Goal: Task Accomplishment & Management: Complete application form

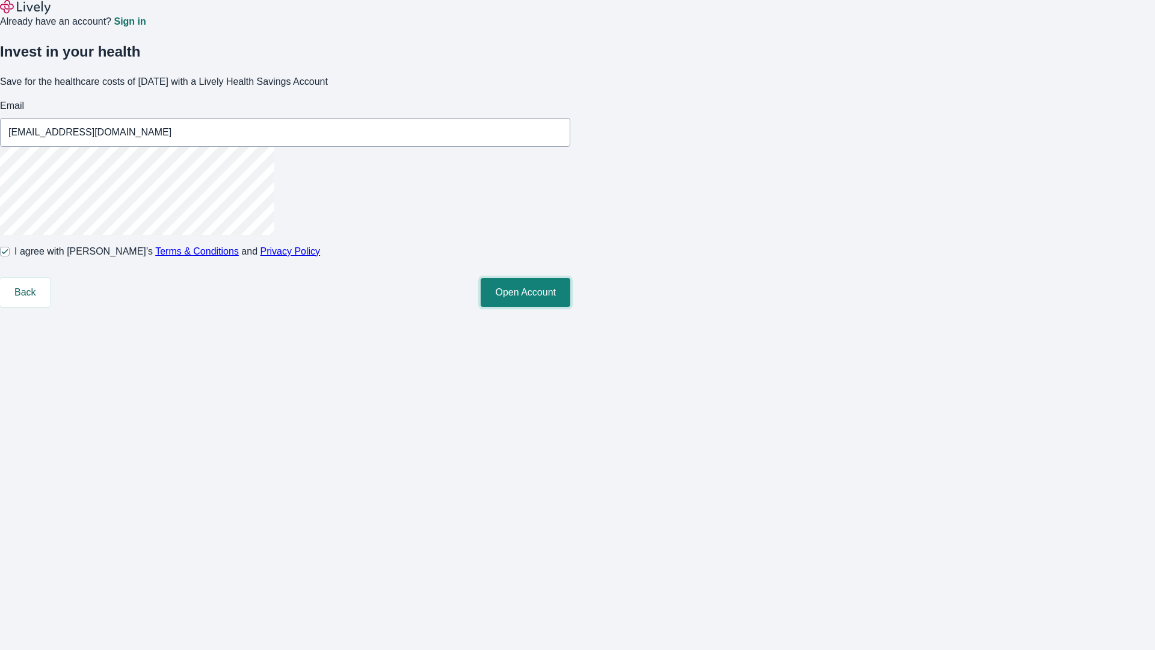
click at [570, 307] on button "Open Account" at bounding box center [526, 292] width 90 height 29
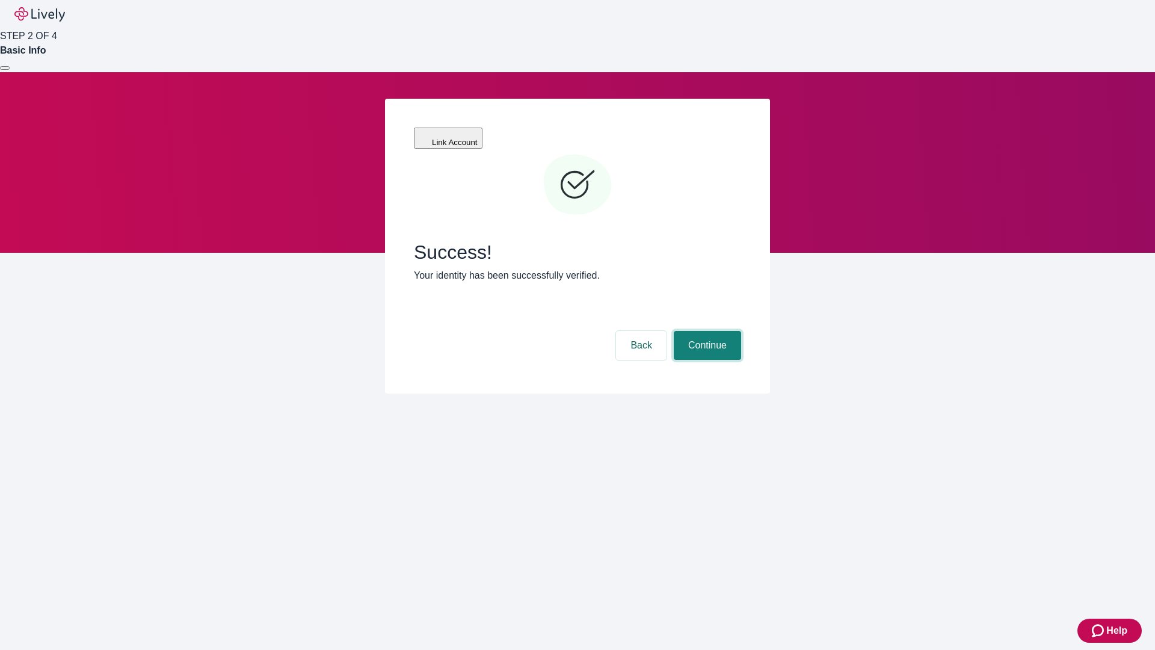
click at [706, 331] on button "Continue" at bounding box center [707, 345] width 67 height 29
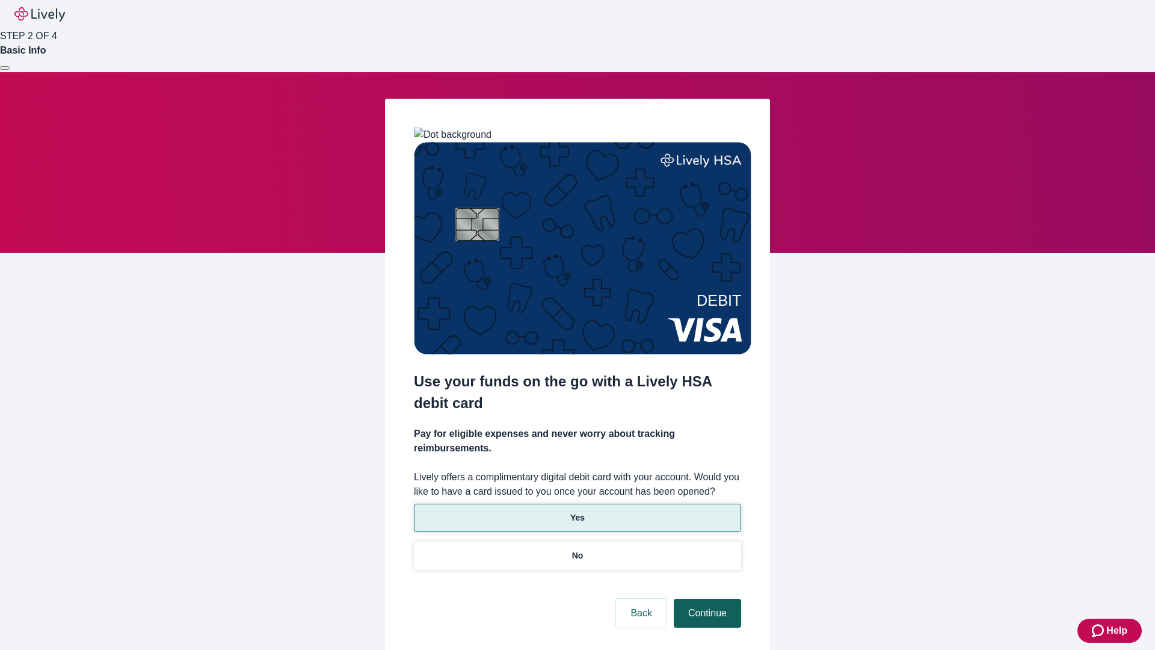
click at [577, 549] on p "No" at bounding box center [577, 555] width 11 height 13
click at [706, 599] on button "Continue" at bounding box center [707, 613] width 67 height 29
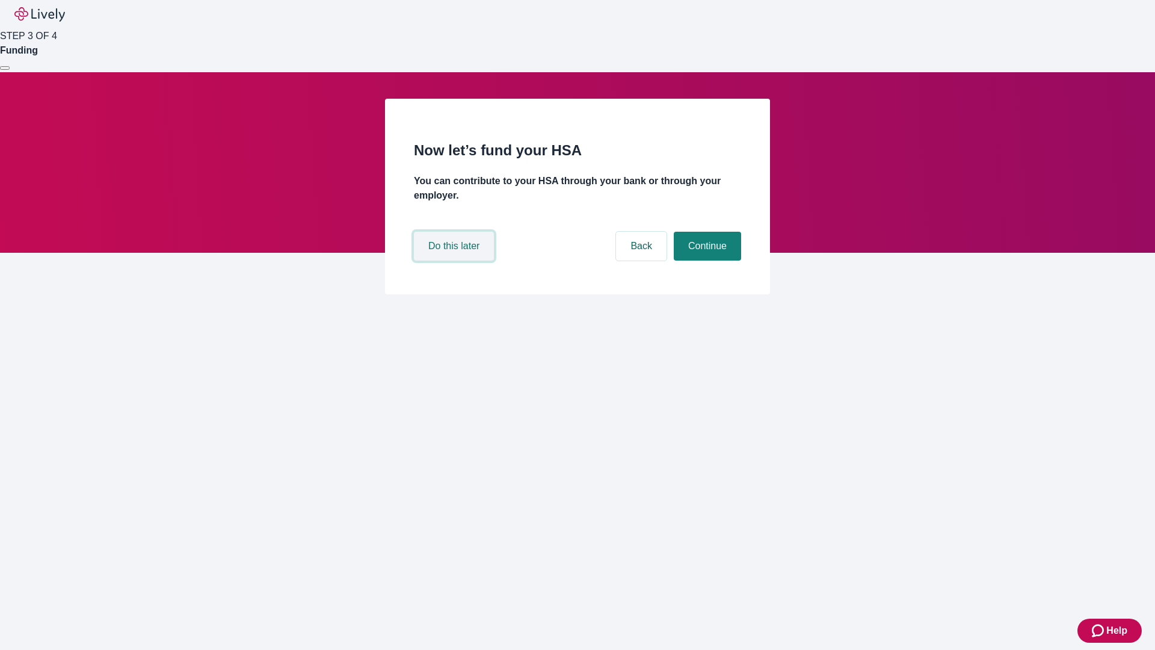
click at [455, 261] on button "Do this later" at bounding box center [454, 246] width 80 height 29
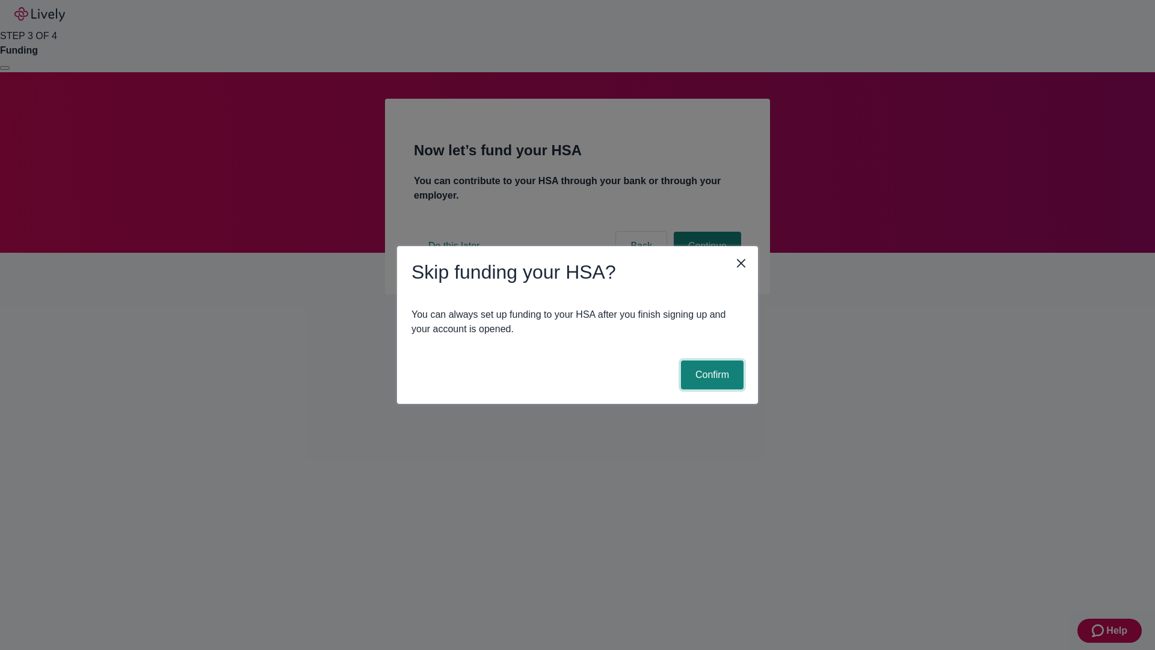
click at [711, 375] on button "Confirm" at bounding box center [712, 374] width 63 height 29
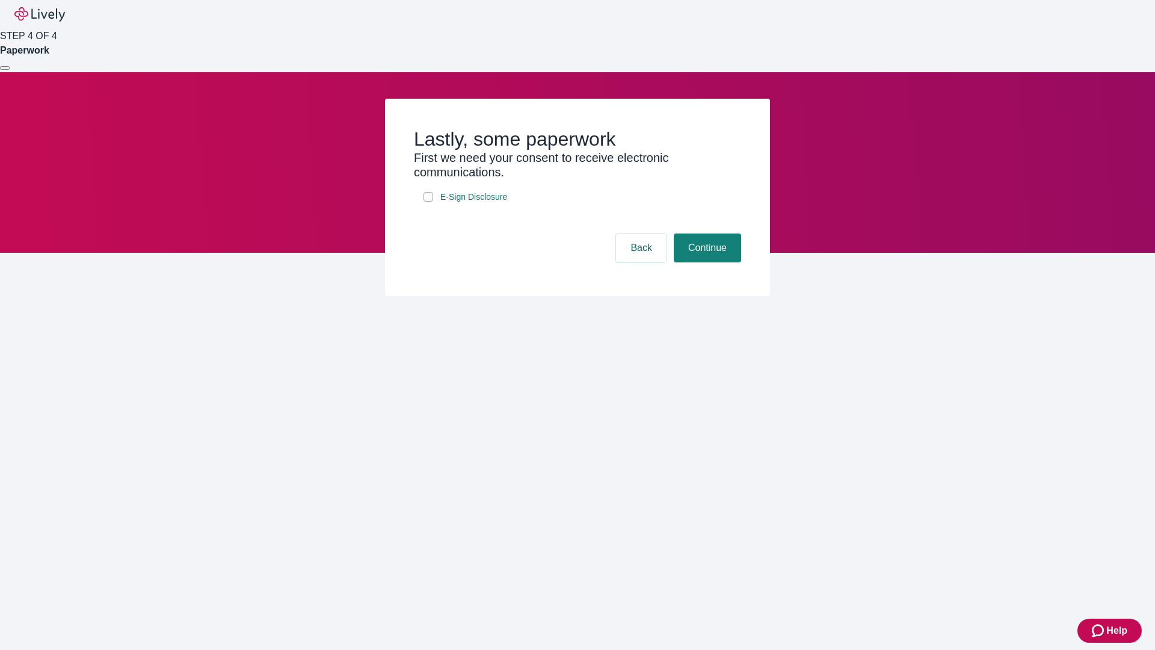
click at [428, 202] on input "E-Sign Disclosure" at bounding box center [429, 197] width 10 height 10
checkbox input "true"
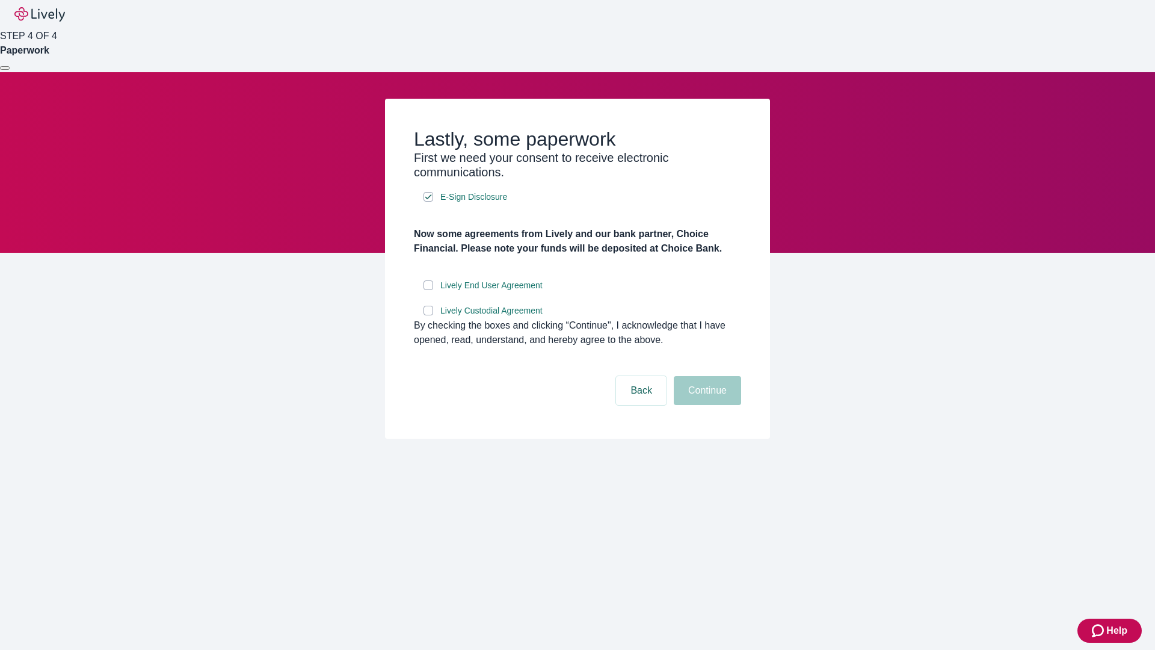
click at [428, 290] on input "Lively End User Agreement" at bounding box center [429, 285] width 10 height 10
checkbox input "true"
click at [428, 315] on input "Lively Custodial Agreement" at bounding box center [429, 311] width 10 height 10
checkbox input "true"
click at [706, 405] on button "Continue" at bounding box center [707, 390] width 67 height 29
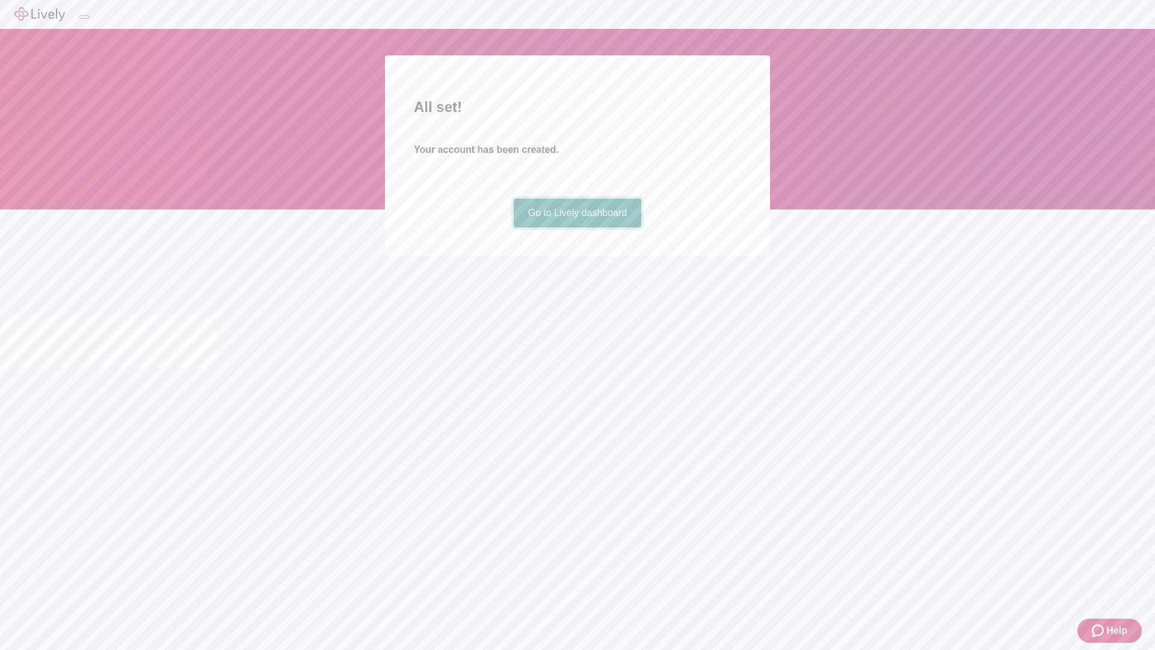
click at [577, 227] on link "Go to Lively dashboard" at bounding box center [578, 213] width 128 height 29
